Goal: Task Accomplishment & Management: Manage account settings

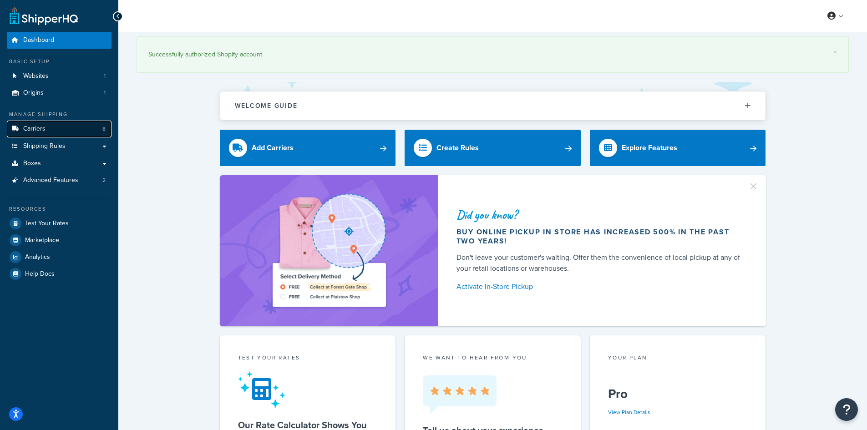
click at [59, 131] on link "Carriers 8" at bounding box center [59, 129] width 105 height 17
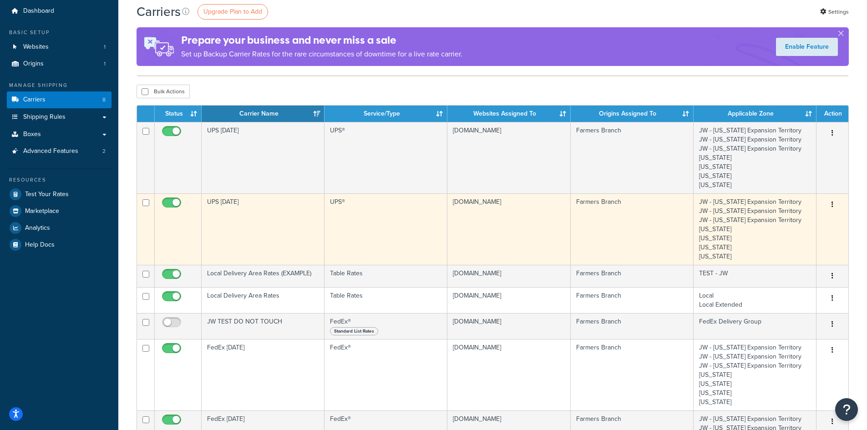
scroll to position [45, 0]
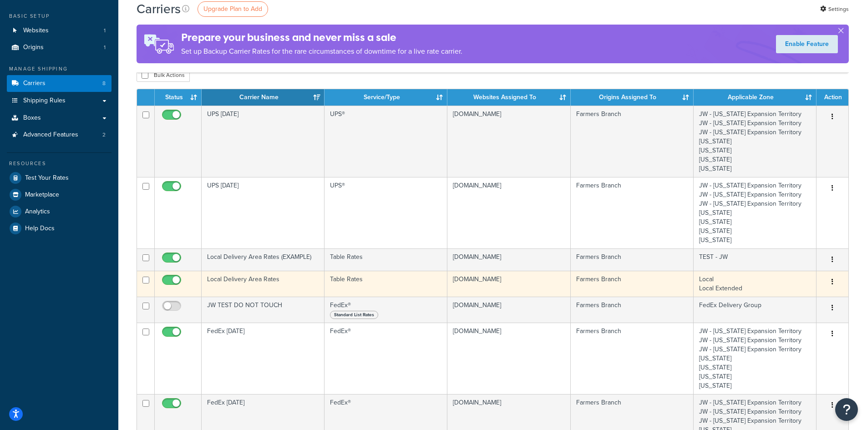
click at [270, 279] on td "Local Delivery Area Rates" at bounding box center [263, 284] width 123 height 26
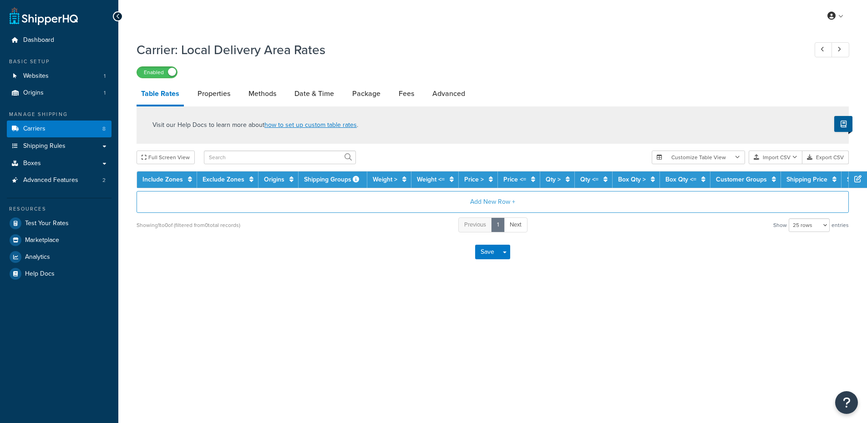
select select "25"
